Goal: Task Accomplishment & Management: Manage account settings

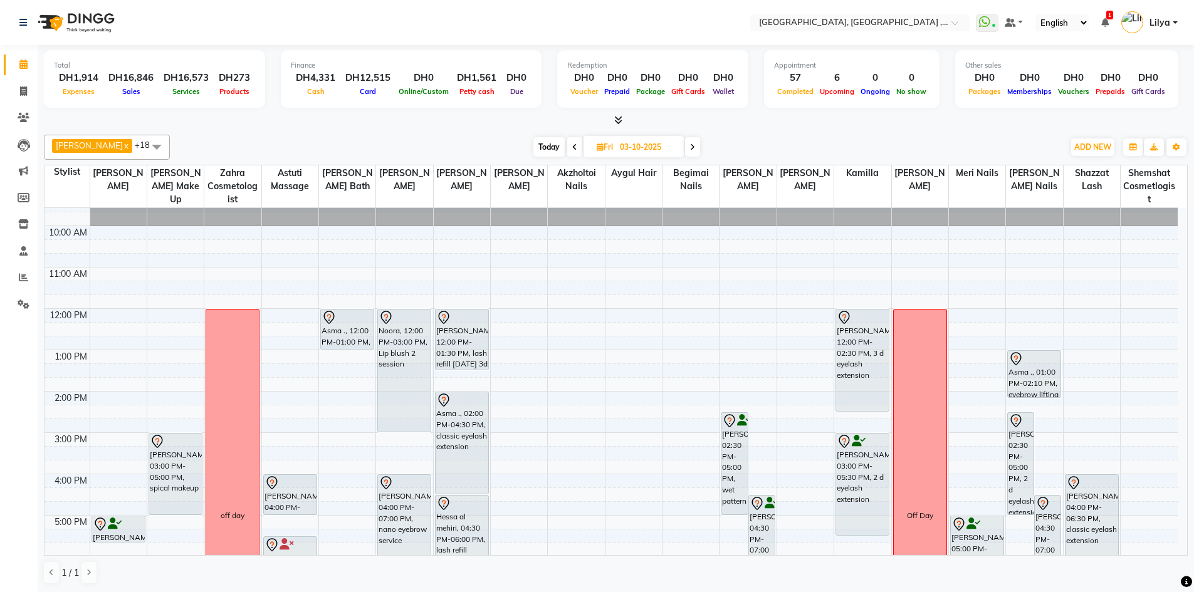
scroll to position [22, 0]
click at [555, 147] on span "Today" at bounding box center [548, 146] width 31 height 19
type input "02-10-2025"
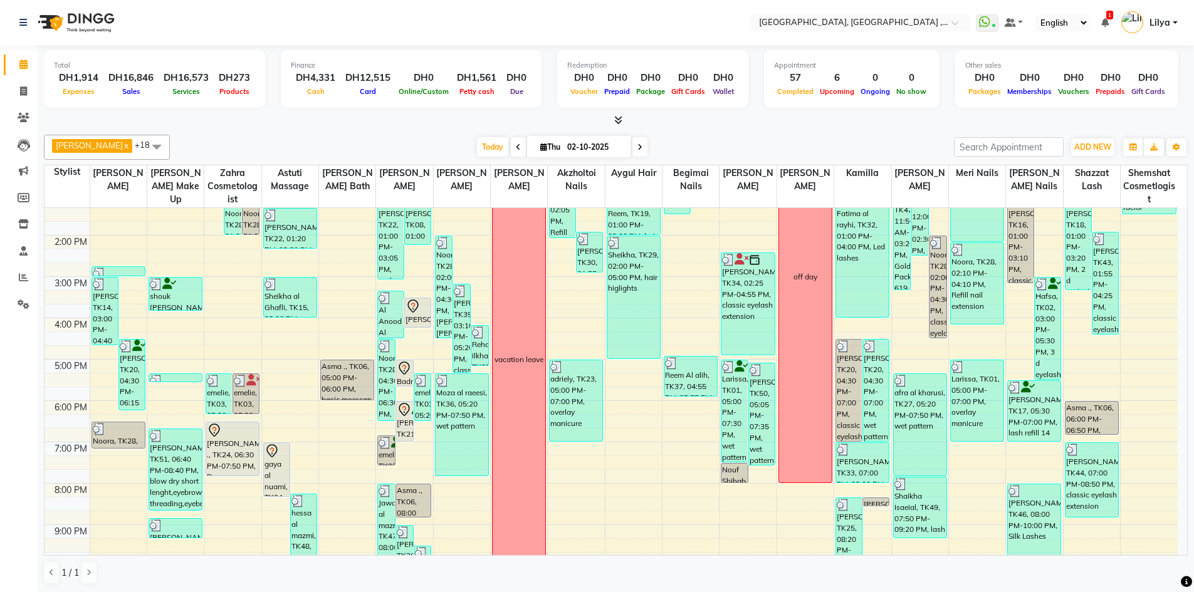
scroll to position [85, 0]
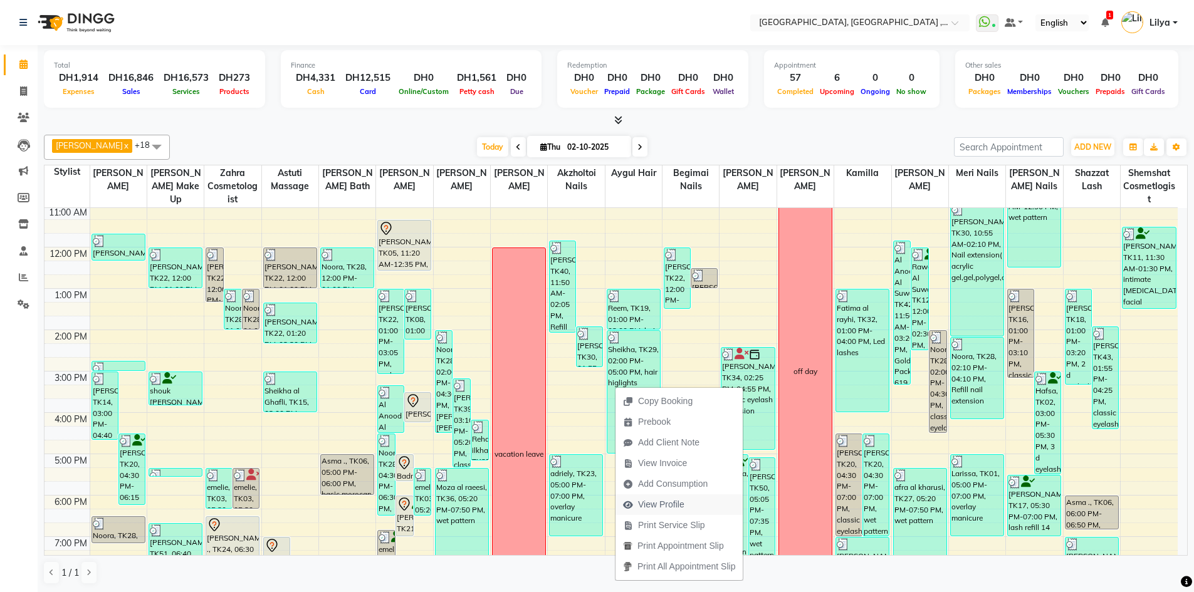
click at [664, 507] on span "View Profile" at bounding box center [661, 504] width 46 height 13
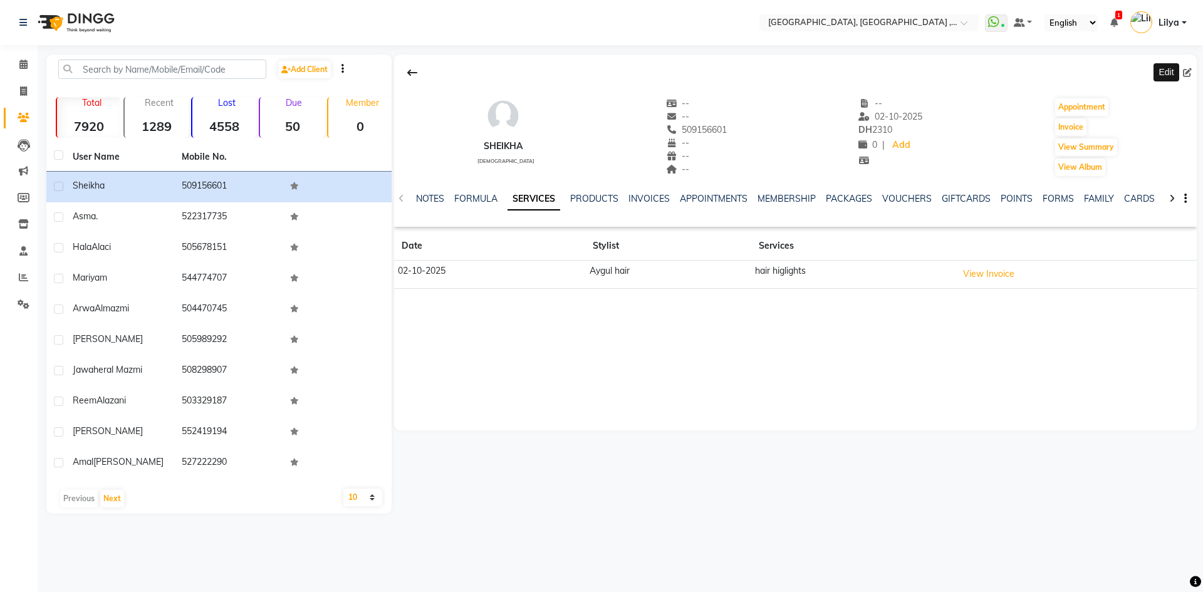
click at [1189, 75] on icon at bounding box center [1187, 72] width 9 height 9
select select "[DEMOGRAPHIC_DATA]"
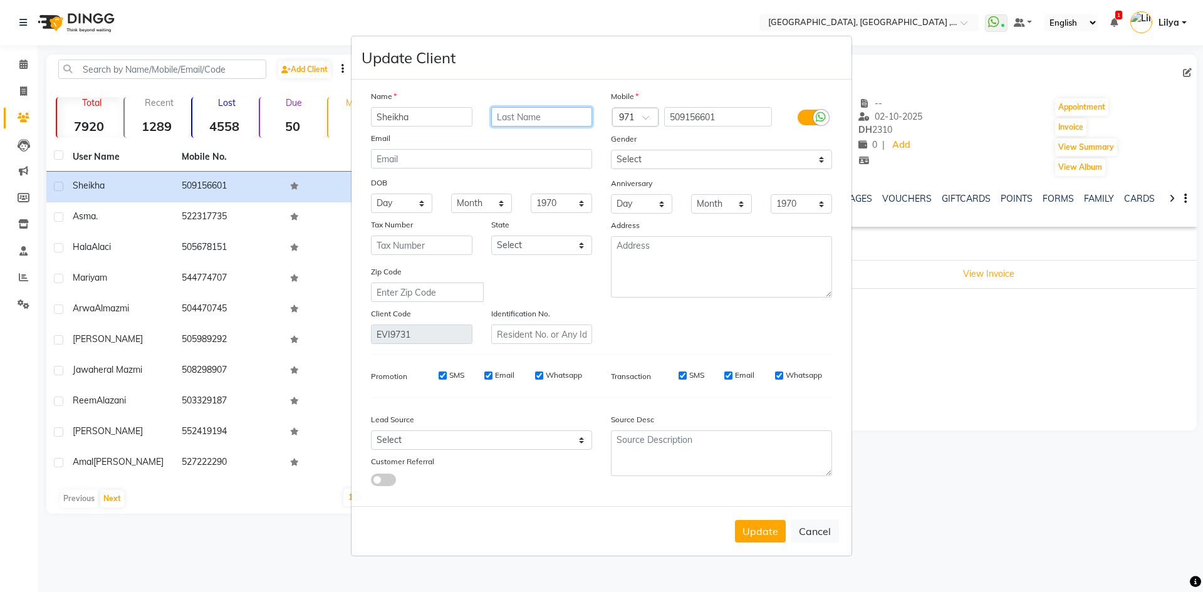
click at [510, 117] on input "text" at bounding box center [542, 116] width 102 height 19
type input "[PERSON_NAME]"
click at [775, 538] on button "Update" at bounding box center [760, 531] width 51 height 23
select select
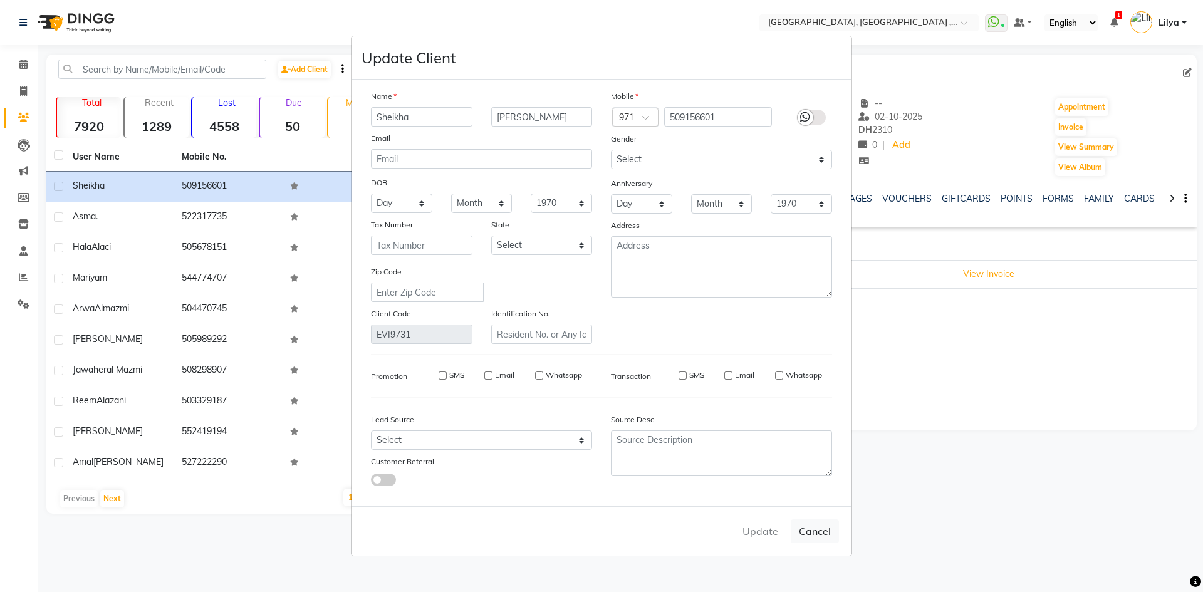
select select
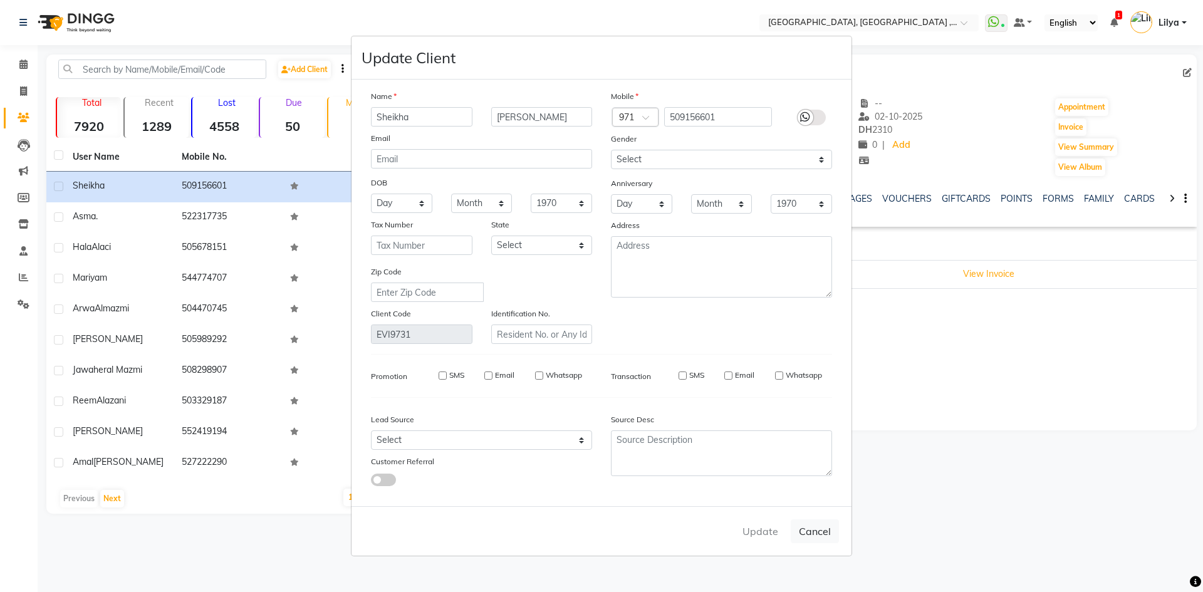
checkbox input "false"
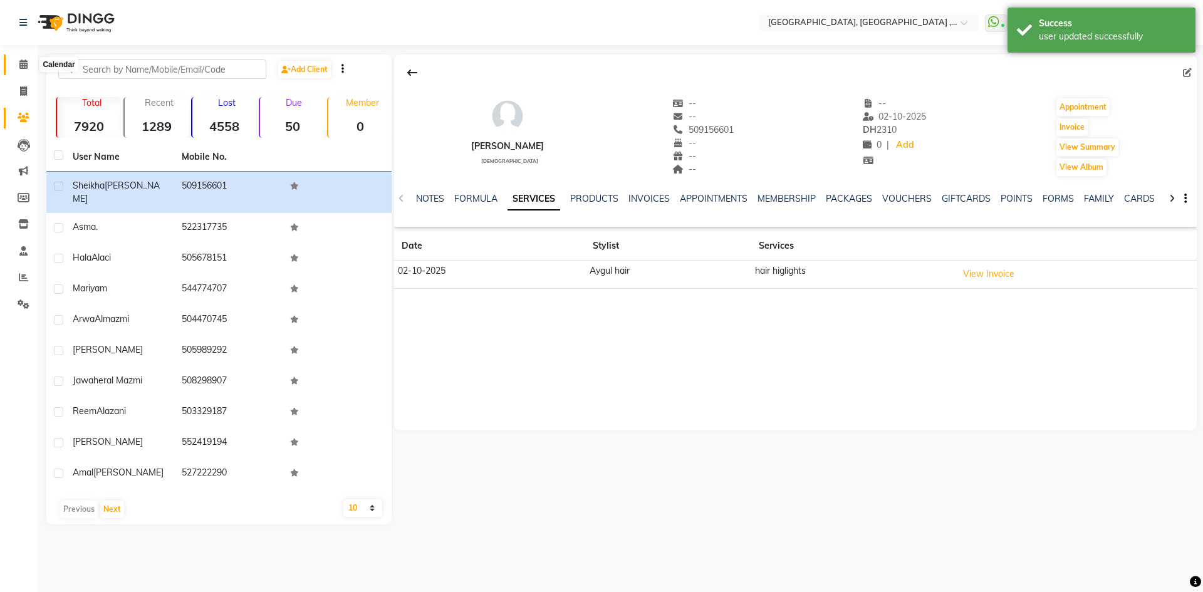
click at [26, 65] on icon at bounding box center [23, 64] width 8 height 9
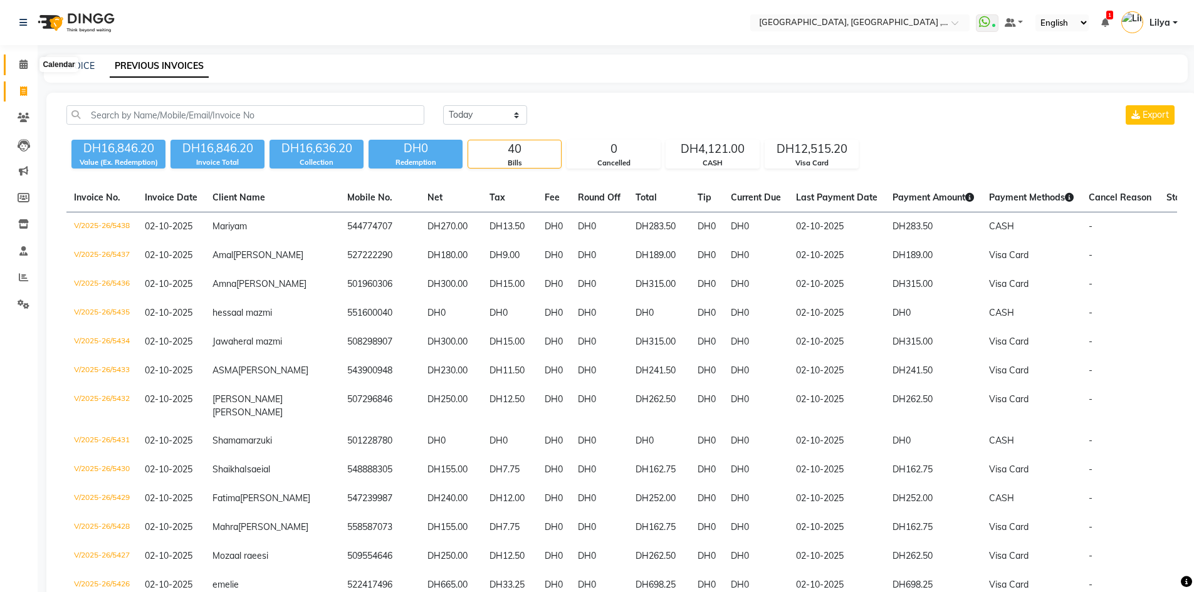
click at [25, 63] on icon at bounding box center [23, 64] width 8 height 9
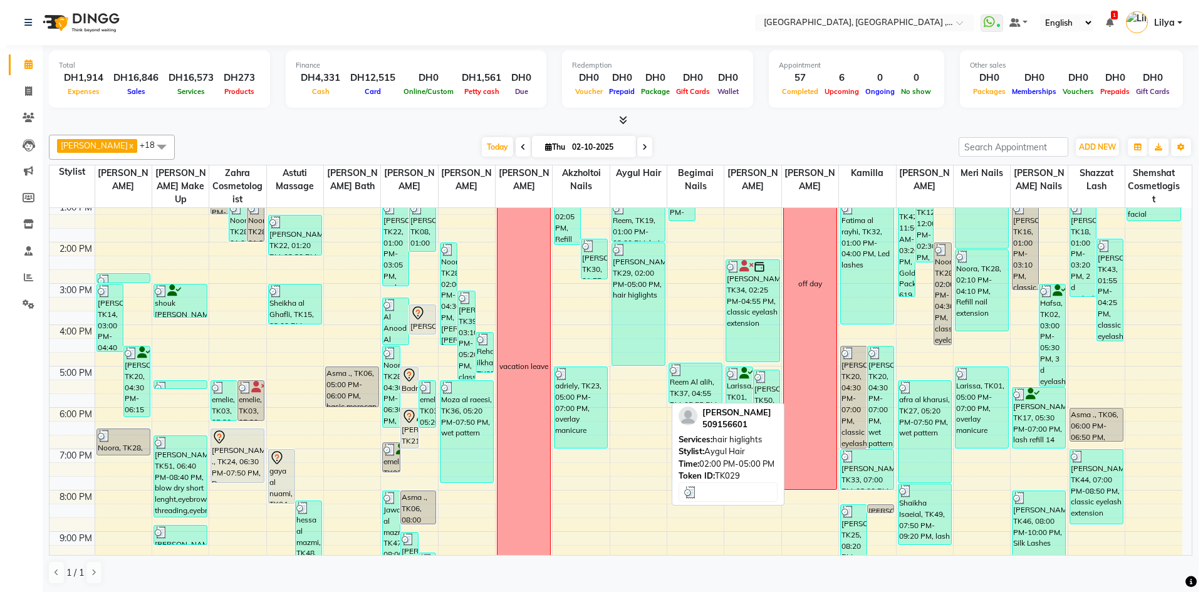
scroll to position [123, 0]
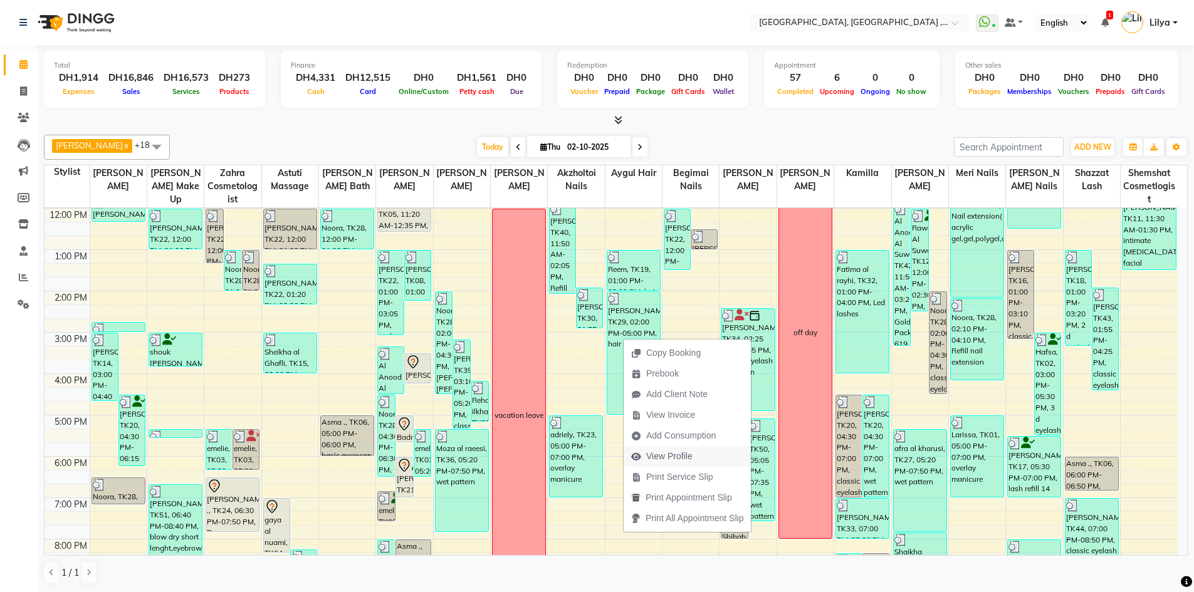
click at [677, 456] on span "View Profile" at bounding box center [669, 456] width 46 height 13
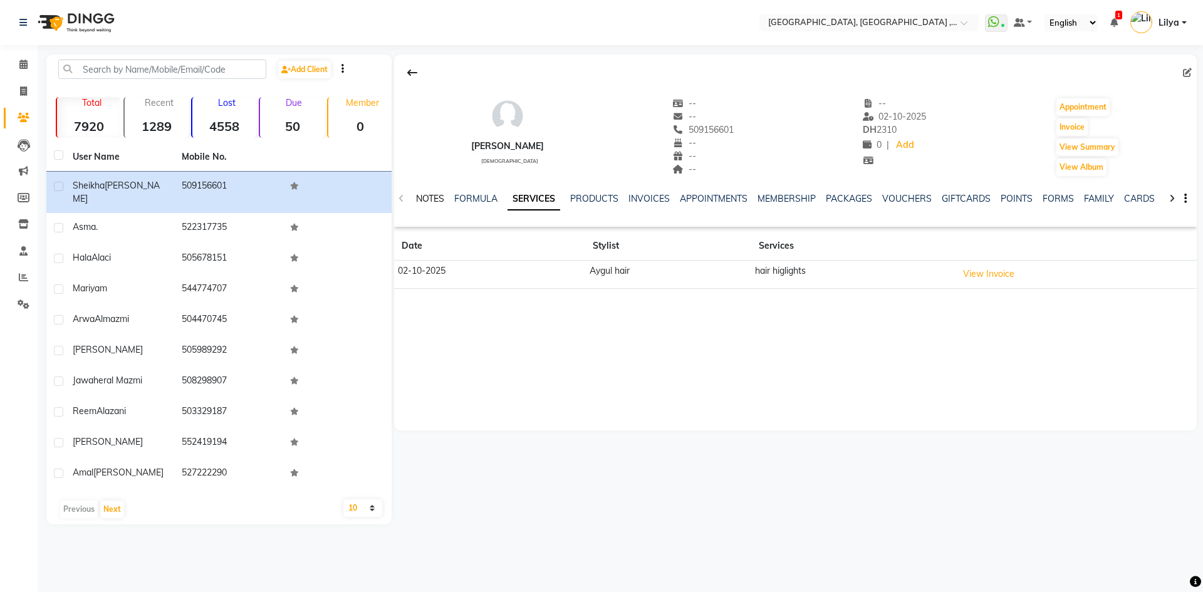
click at [418, 195] on link "NOTES" at bounding box center [430, 198] width 28 height 11
click at [1170, 242] on button "New Note" at bounding box center [1170, 242] width 43 height 18
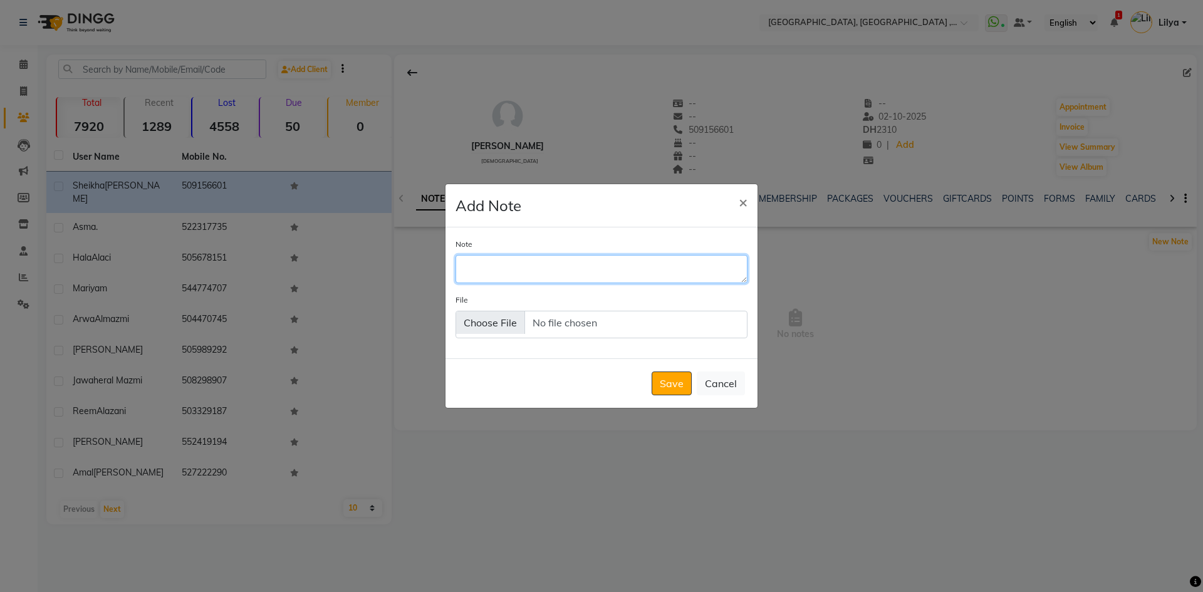
click at [519, 271] on textarea "Note" at bounding box center [602, 269] width 292 height 28
type textarea "advise from aygul to be back after 3 days"
click at [676, 384] on button "Save" at bounding box center [672, 384] width 40 height 24
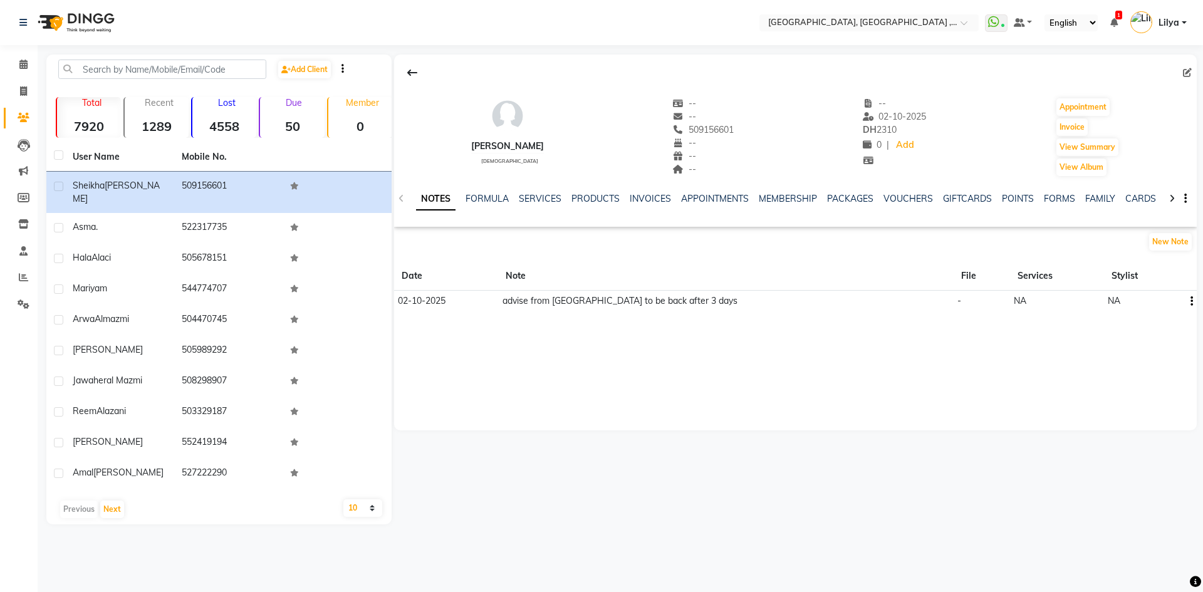
click at [1190, 299] on button "button" at bounding box center [1190, 301] width 8 height 13
click at [1155, 295] on div "Edit" at bounding box center [1162, 301] width 20 height 16
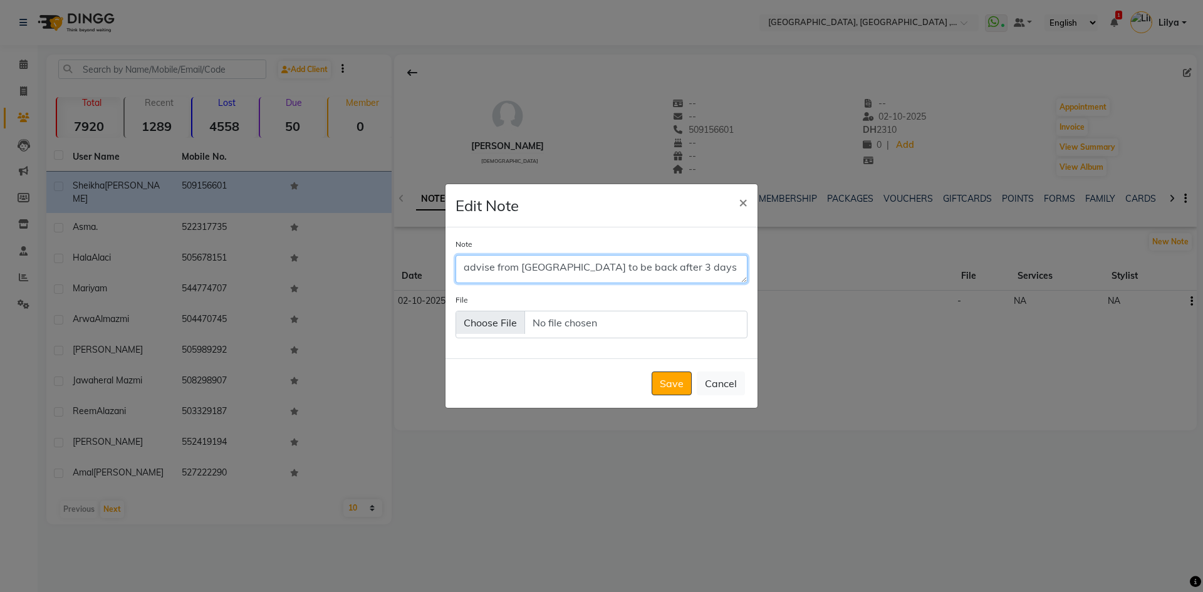
click at [676, 273] on textarea "advise from aygul to be back after 3 days" at bounding box center [602, 269] width 292 height 28
type textarea "advise from aygul to be back after 3 days hair roots need to be darken"
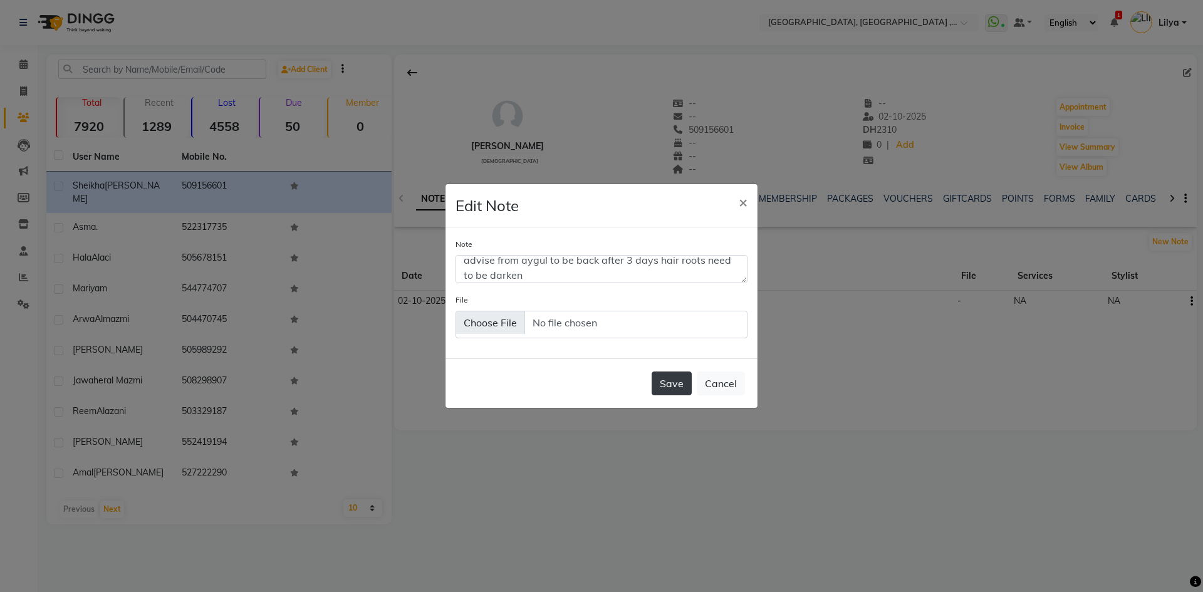
click at [668, 385] on button "Save" at bounding box center [672, 384] width 40 height 24
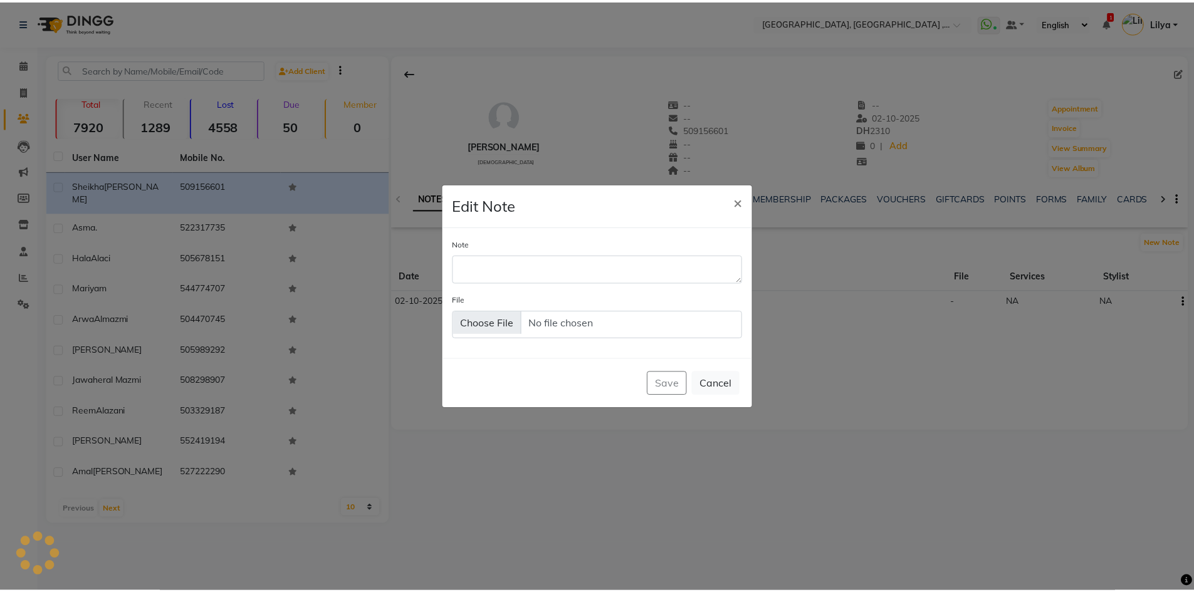
scroll to position [0, 0]
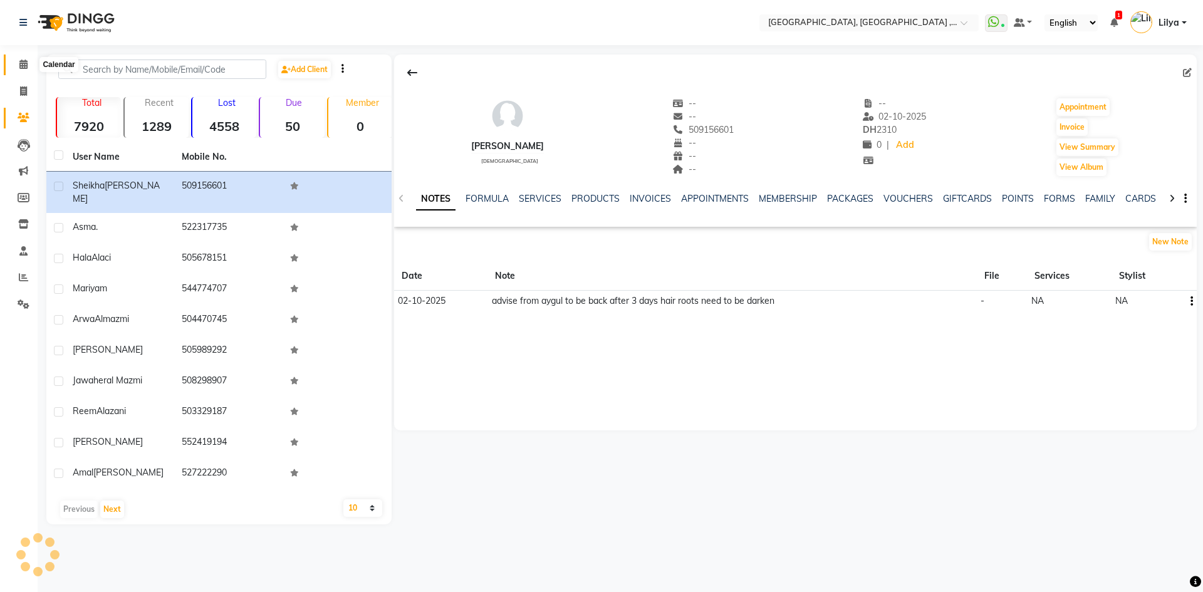
click at [26, 68] on icon at bounding box center [23, 64] width 8 height 9
